Goal: Task Accomplishment & Management: Manage account settings

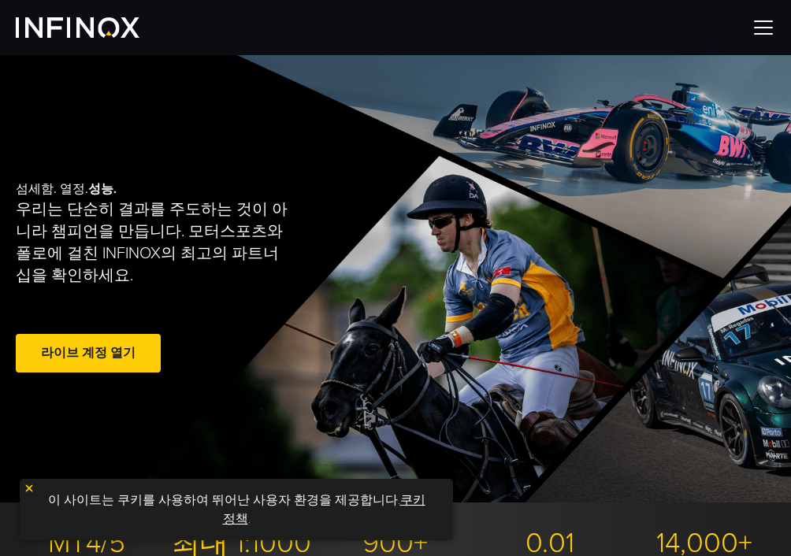
click at [88, 354] on span at bounding box center [88, 354] width 0 height 0
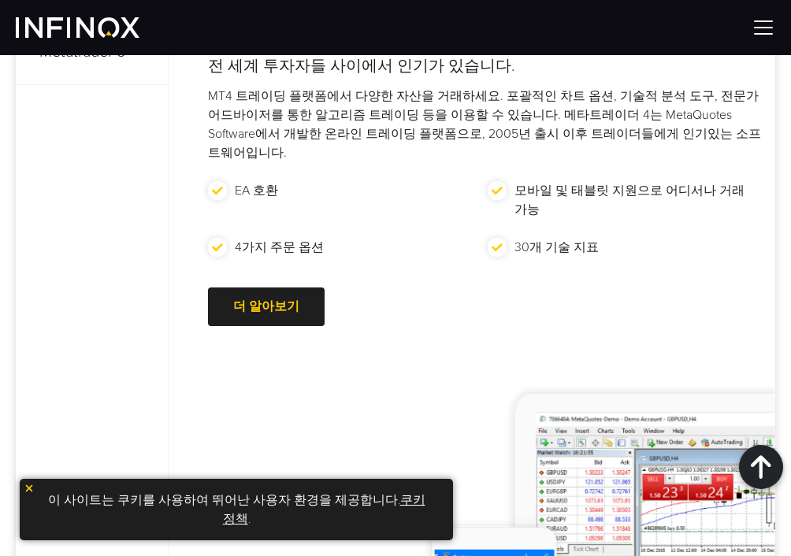
scroll to position [630, 0]
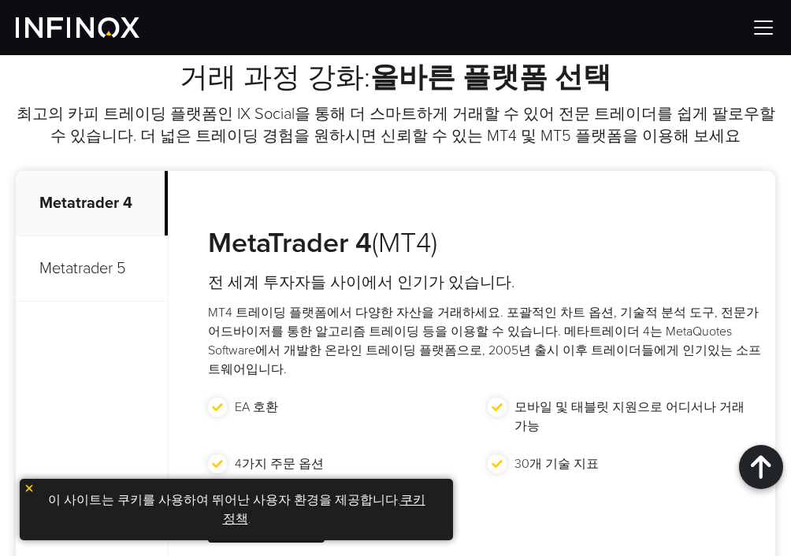
click at [98, 254] on p "Metatrader 5" at bounding box center [92, 268] width 152 height 65
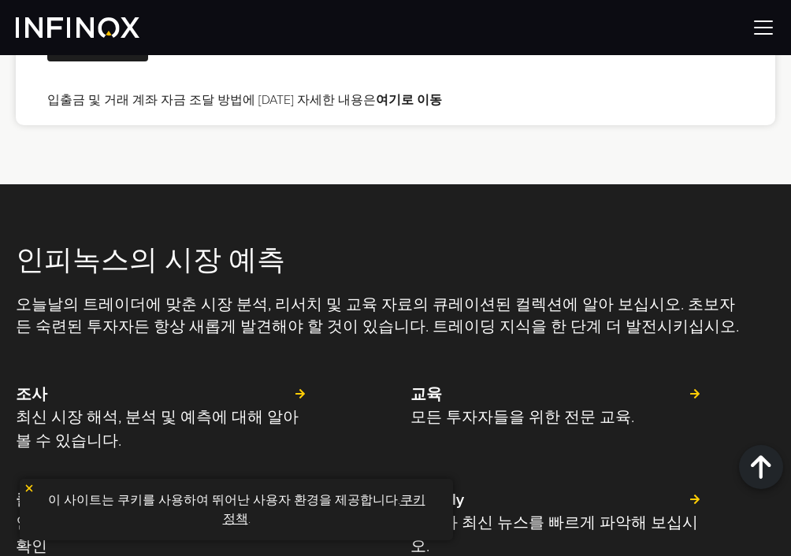
scroll to position [3703, 0]
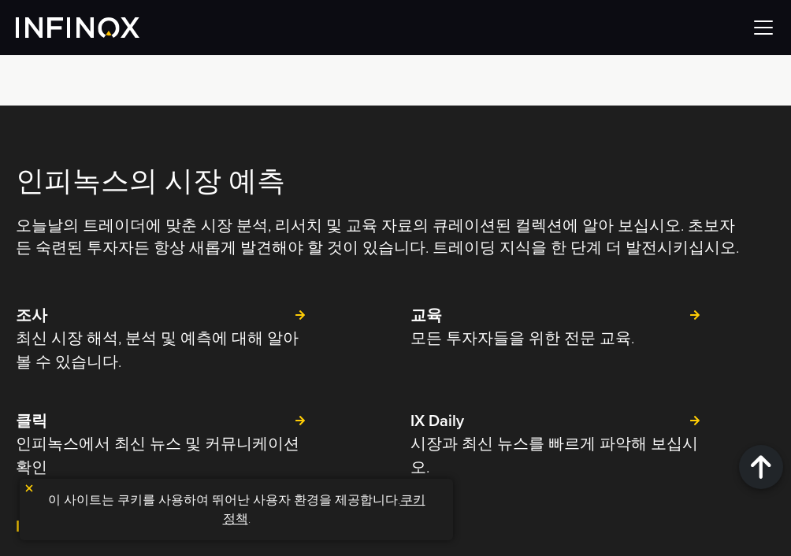
click at [769, 34] on img at bounding box center [764, 28] width 24 height 24
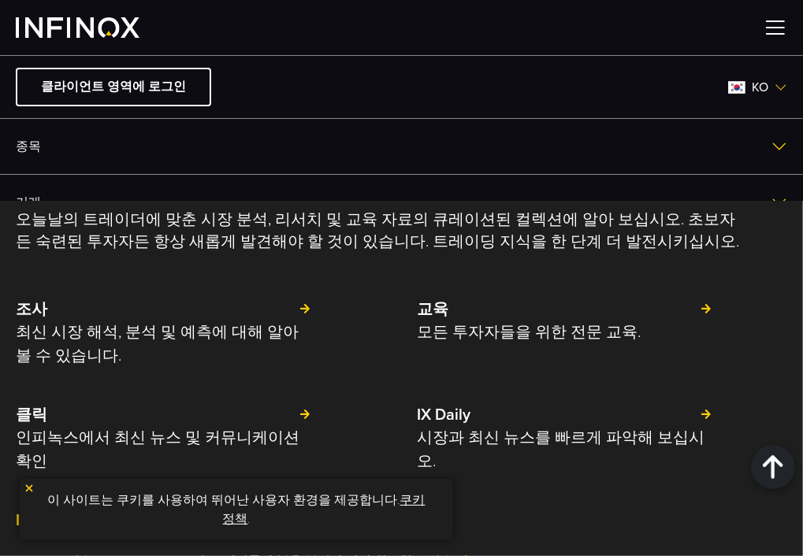
scroll to position [0, 0]
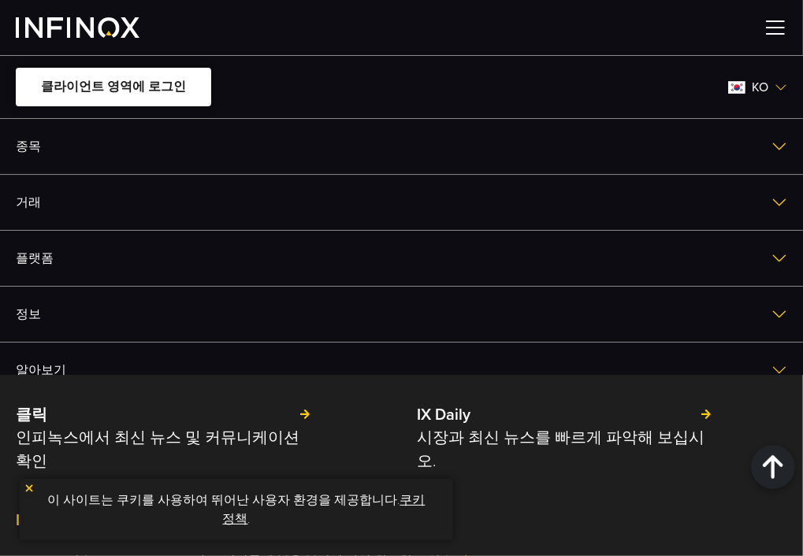
click at [101, 85] on link "클라이언트 영역에 로그인" at bounding box center [113, 87] width 195 height 39
